Goal: Register for event/course

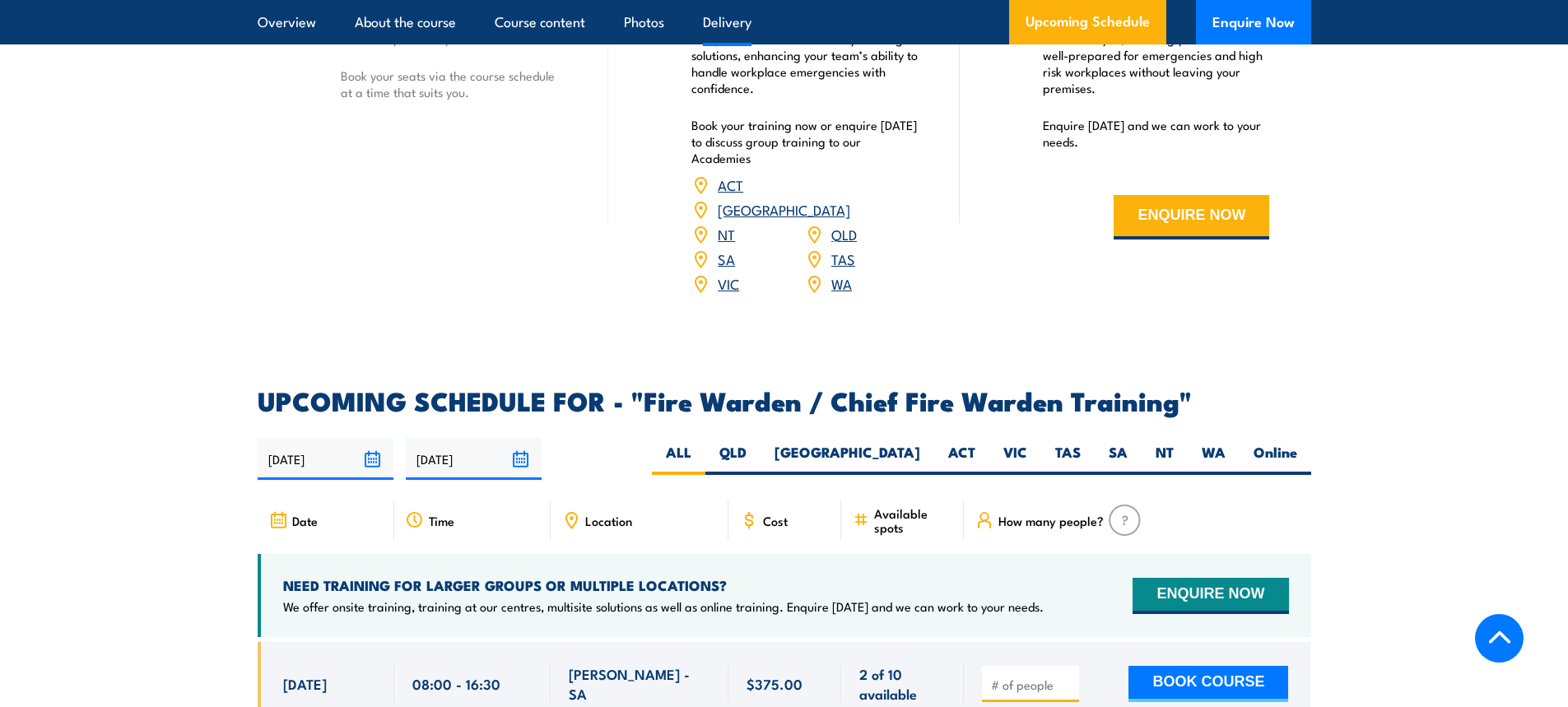
scroll to position [2552, 0]
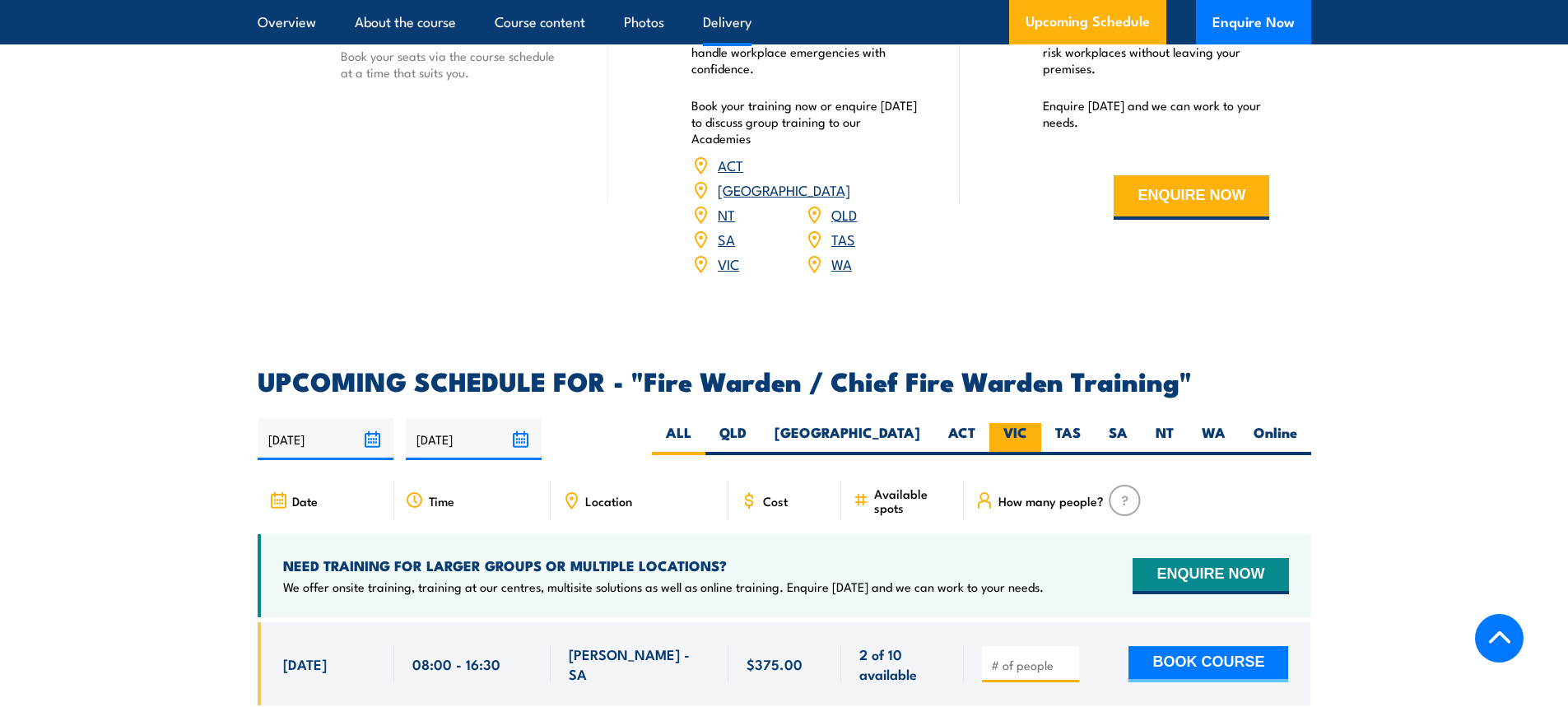
click at [1033, 435] on label "VIC" at bounding box center [1016, 439] width 52 height 32
click at [1033, 434] on input "VIC" at bounding box center [1033, 429] width 11 height 11
radio input "true"
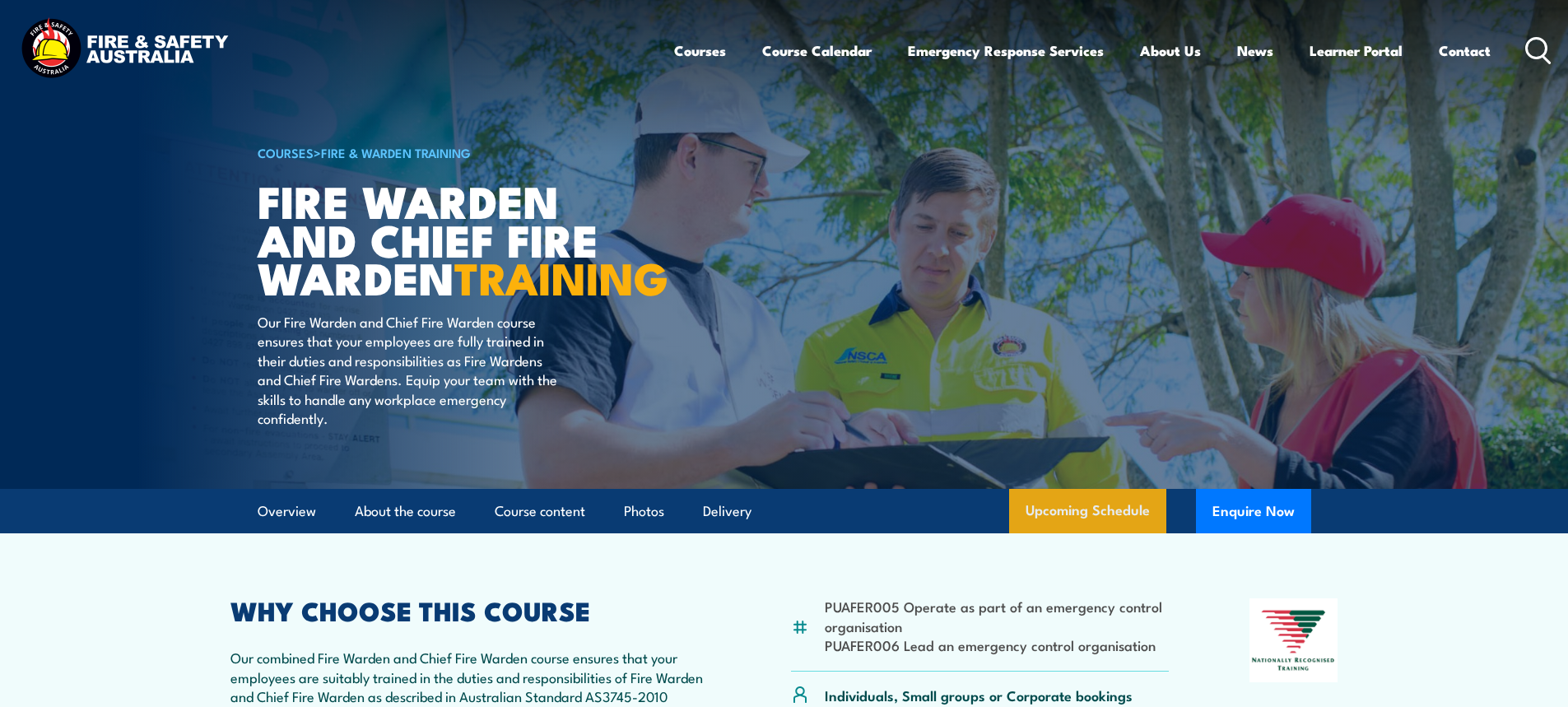
click at [1081, 533] on link "Upcoming Schedule" at bounding box center [1087, 511] width 157 height 45
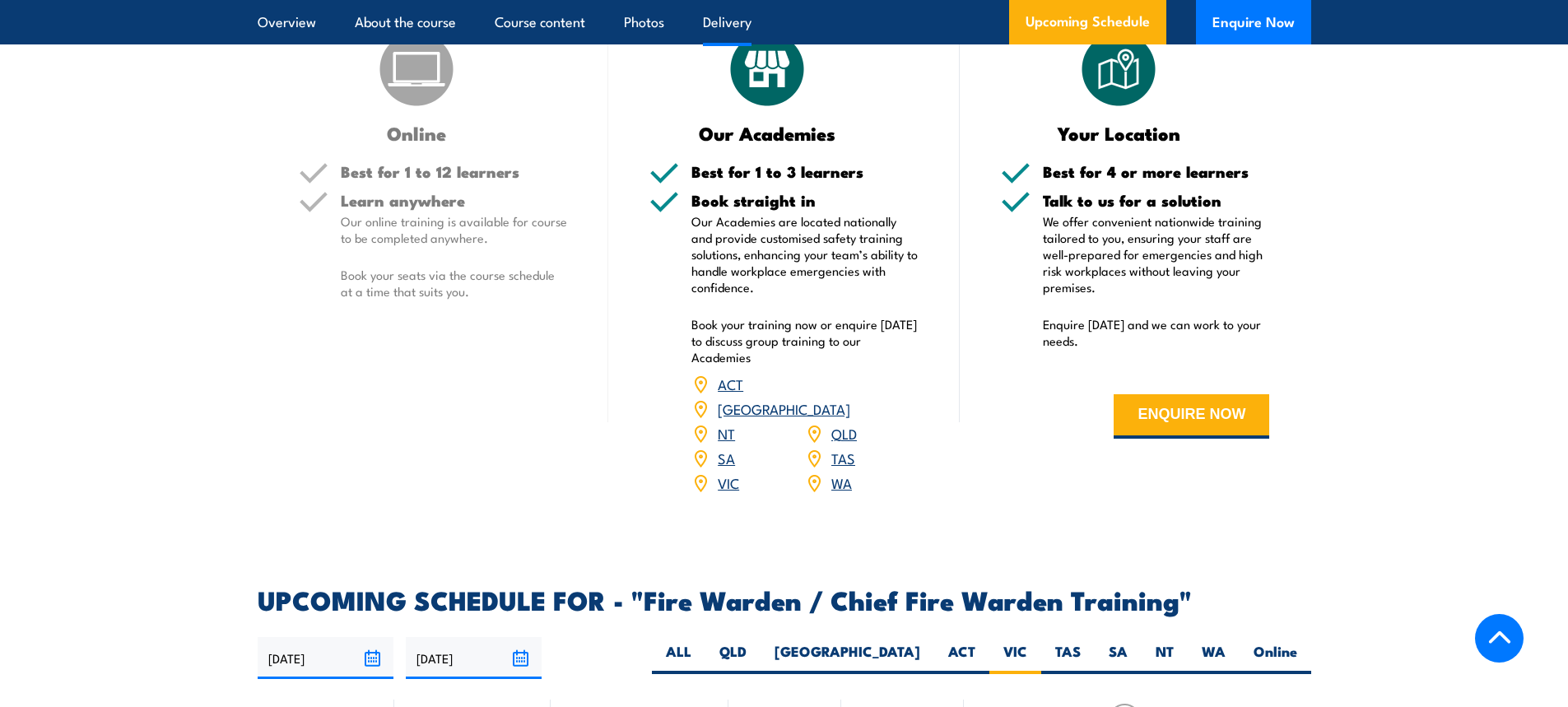
scroll to position [2257, 0]
